Goal: Check status: Check status

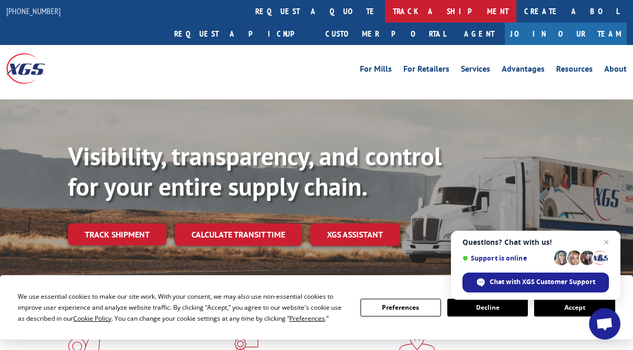
click at [385, 8] on link "track a shipment" at bounding box center [450, 11] width 131 height 23
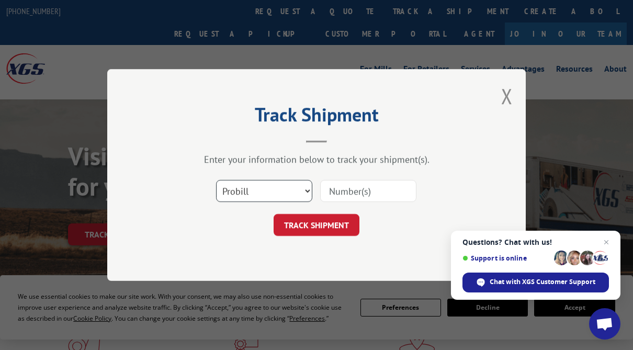
click at [268, 189] on select "Select category... Probill BOL PO" at bounding box center [264, 191] width 96 height 22
select select "po"
click at [216, 180] on select "Select category... Probill BOL PO" at bounding box center [264, 191] width 96 height 22
click at [344, 187] on input at bounding box center [368, 191] width 96 height 22
type input "38445871"
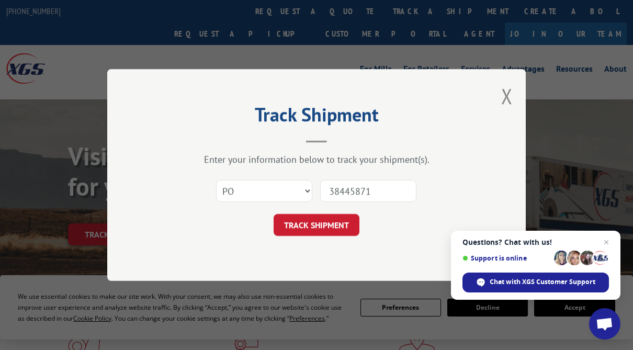
click button "TRACK SHIPMENT" at bounding box center [317, 225] width 86 height 22
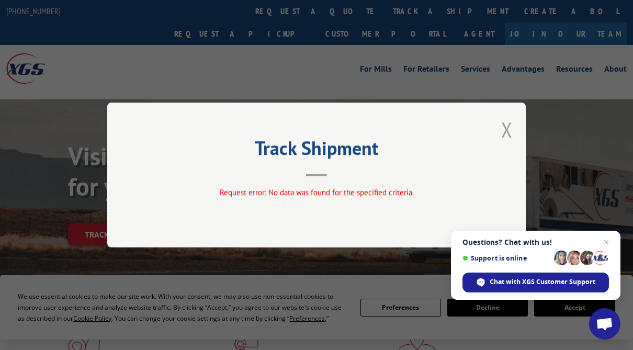
click at [508, 132] on button "Close modal" at bounding box center [507, 130] width 12 height 28
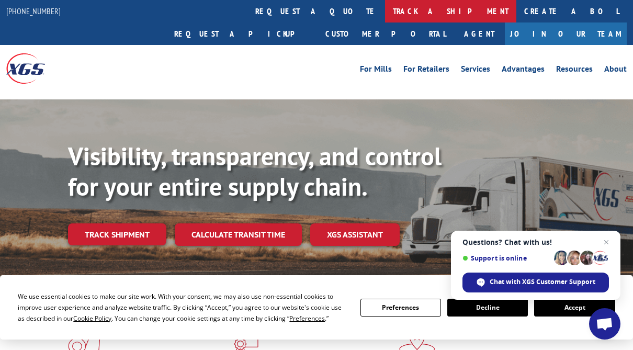
click at [385, 15] on link "track a shipment" at bounding box center [450, 11] width 131 height 23
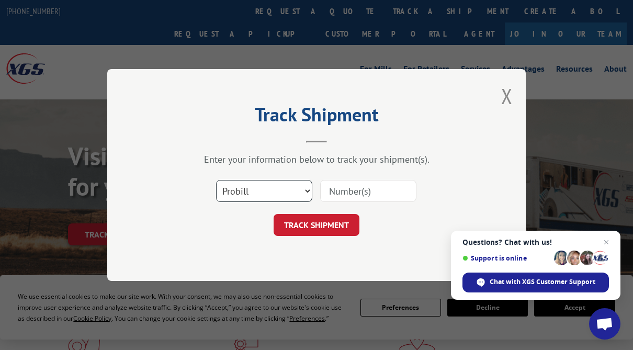
click at [240, 191] on select "Select category... Probill BOL PO" at bounding box center [264, 191] width 96 height 22
select select "bol"
click at [216, 180] on select "Select category... Probill BOL PO" at bounding box center [264, 191] width 96 height 22
click at [339, 188] on input at bounding box center [368, 191] width 96 height 22
type input "5282282"
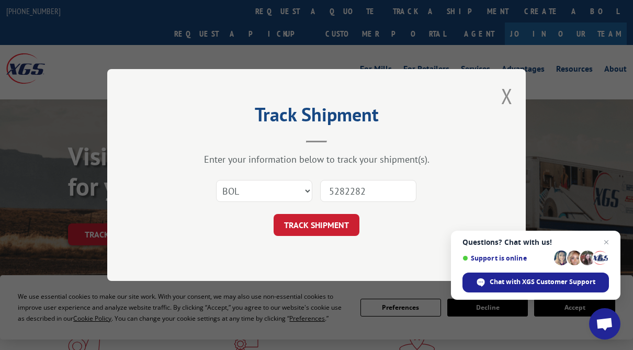
click button "TRACK SHIPMENT" at bounding box center [317, 225] width 86 height 22
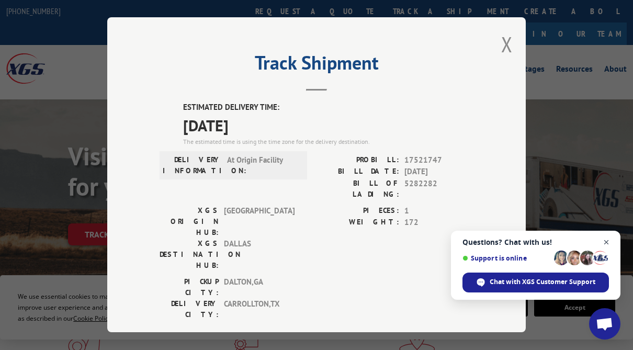
click at [608, 239] on span "Close chat" at bounding box center [606, 242] width 13 height 13
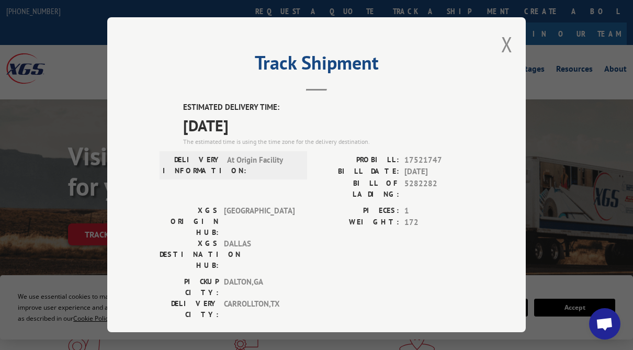
click at [392, 264] on div "ESTIMATED DELIVERY TIME: [DATE] The estimated time is using the time zone for t…" at bounding box center [317, 290] width 314 height 376
click at [502, 49] on button "Close modal" at bounding box center [507, 44] width 12 height 28
